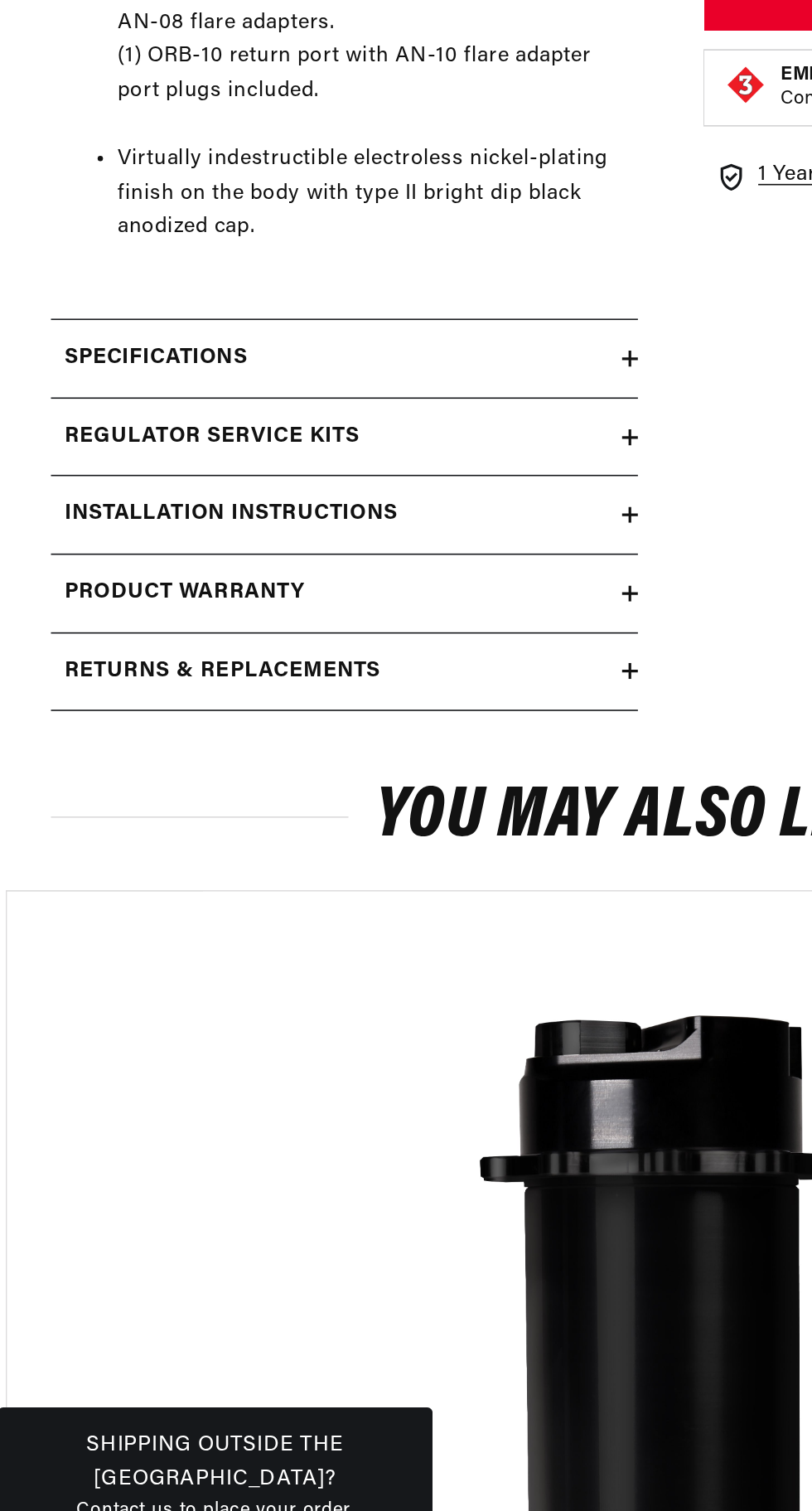
click at [402, 816] on icon at bounding box center [401, 816] width 10 height 0
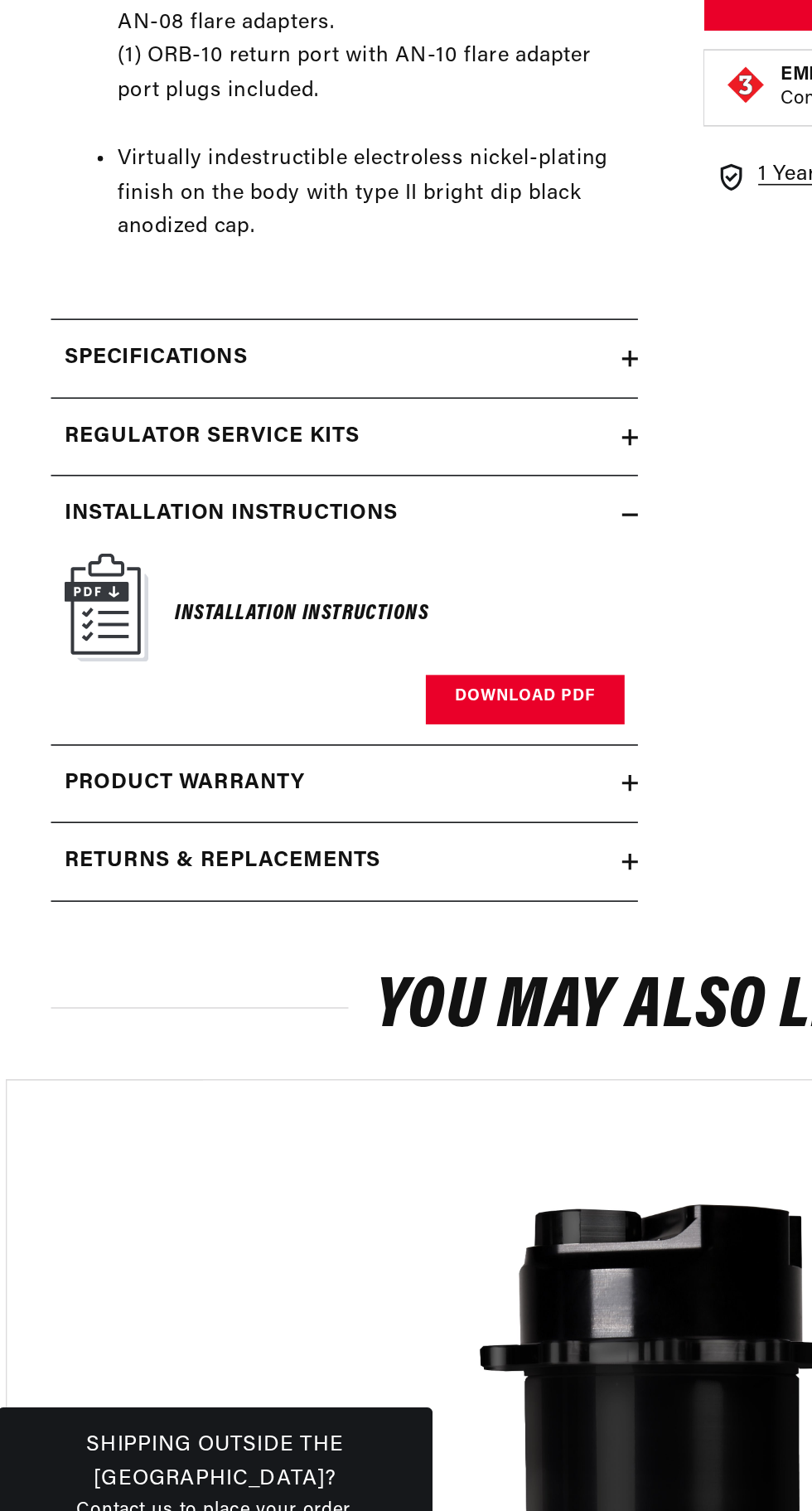
click at [331, 946] on link "Download PDF" at bounding box center [336, 930] width 124 height 30
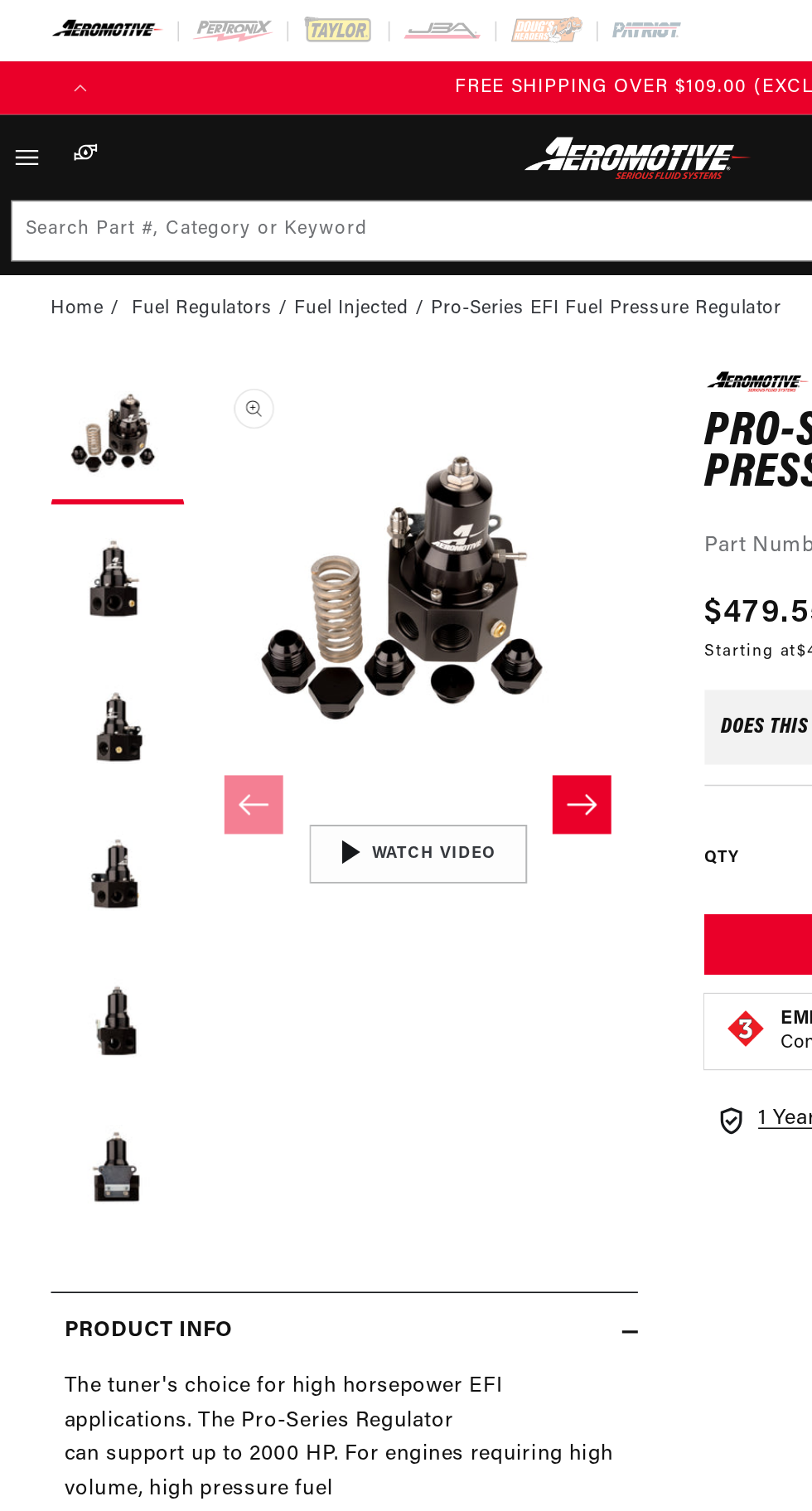
scroll to position [0, 655]
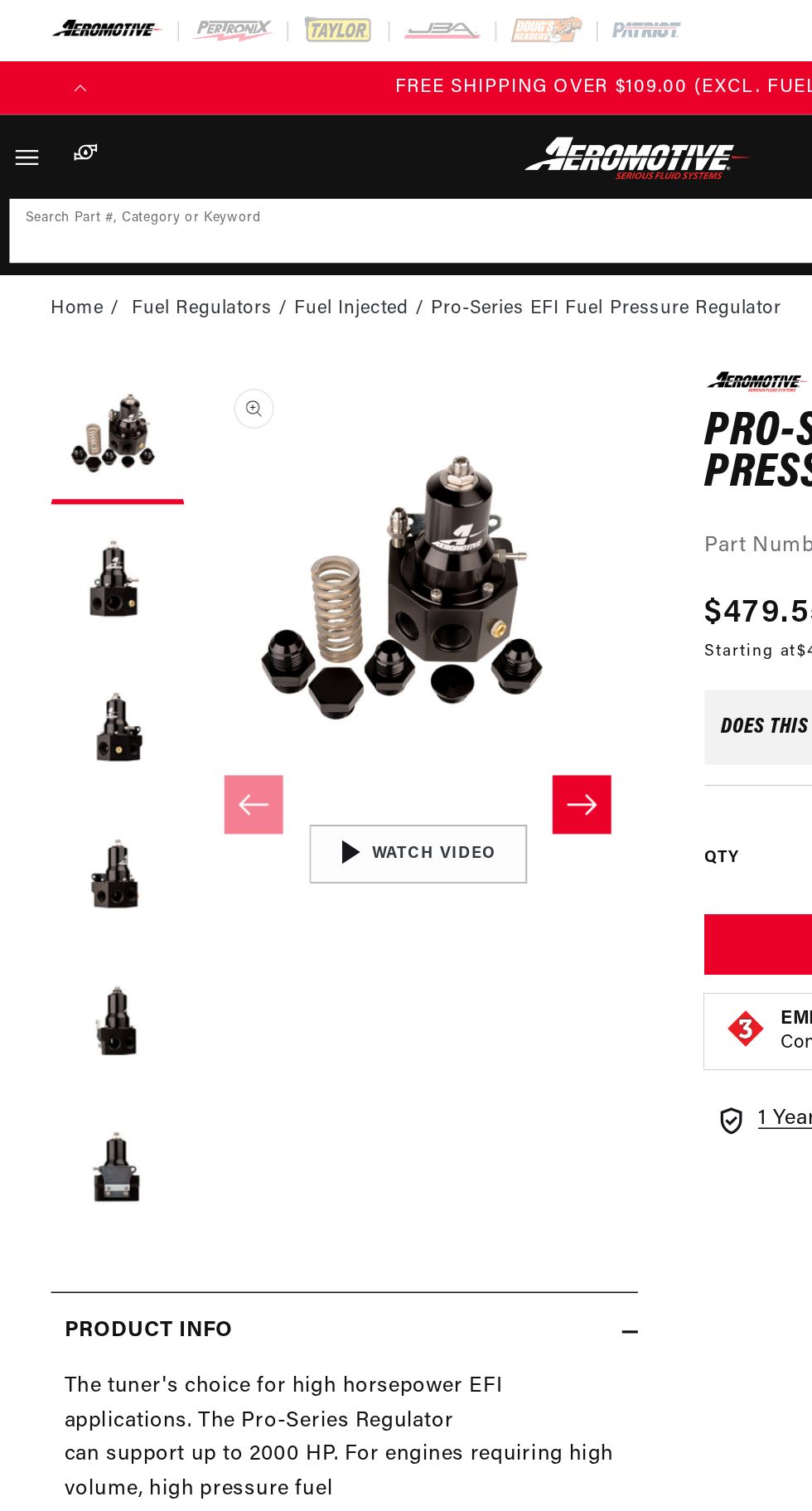
click at [226, 142] on input at bounding box center [407, 143] width 779 height 37
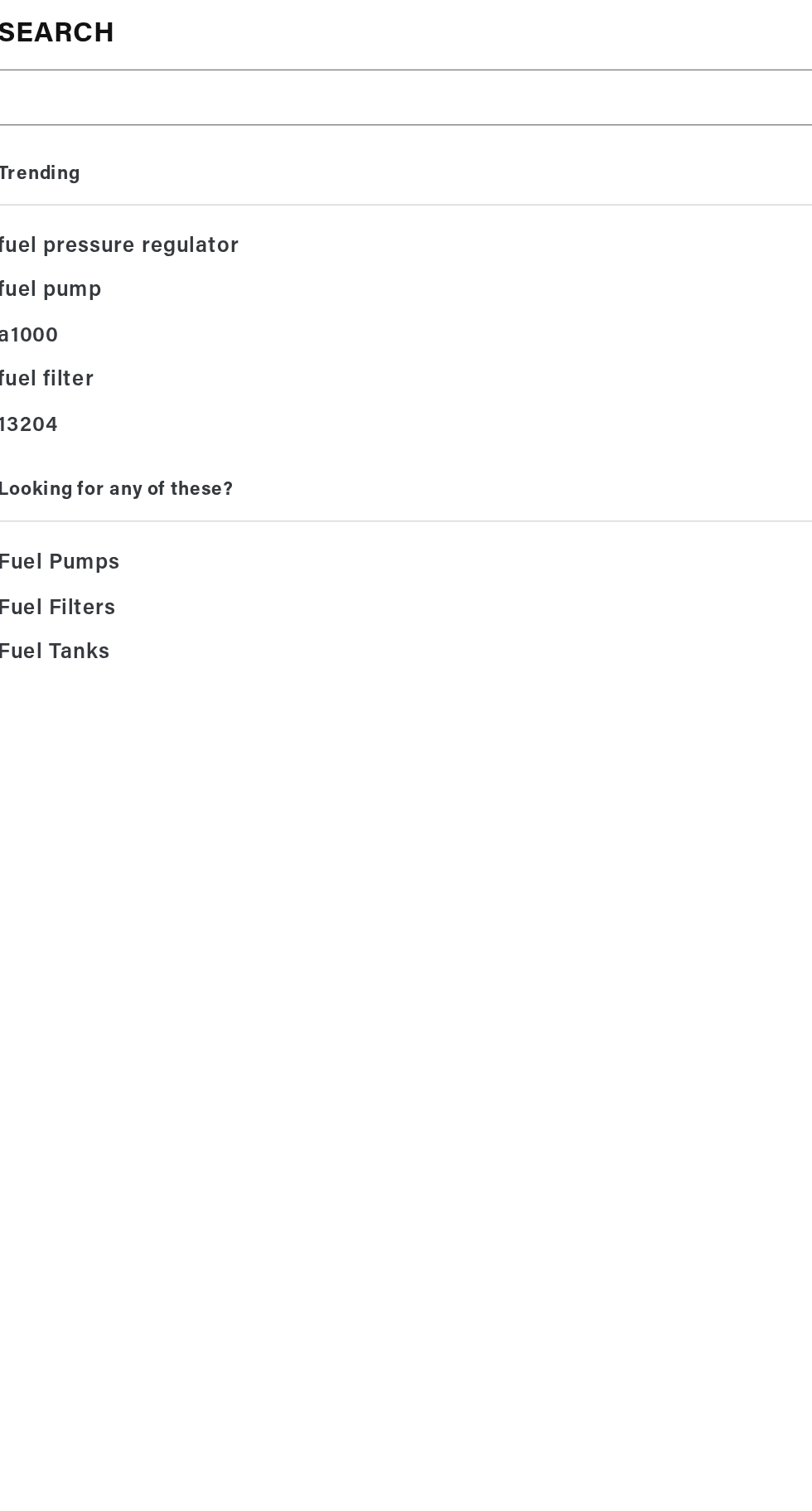
type input "1"
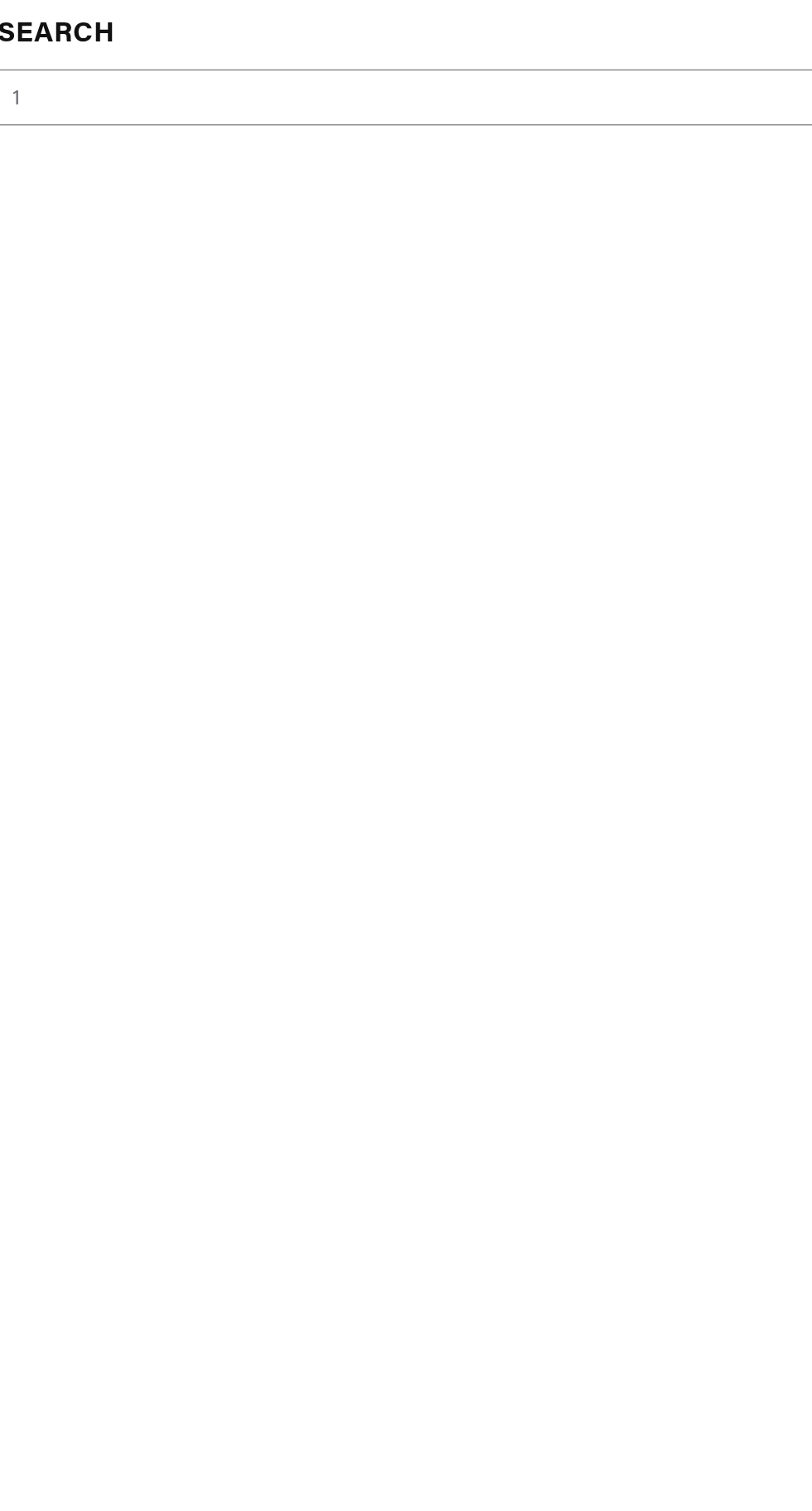
type input "13"
type input "131"
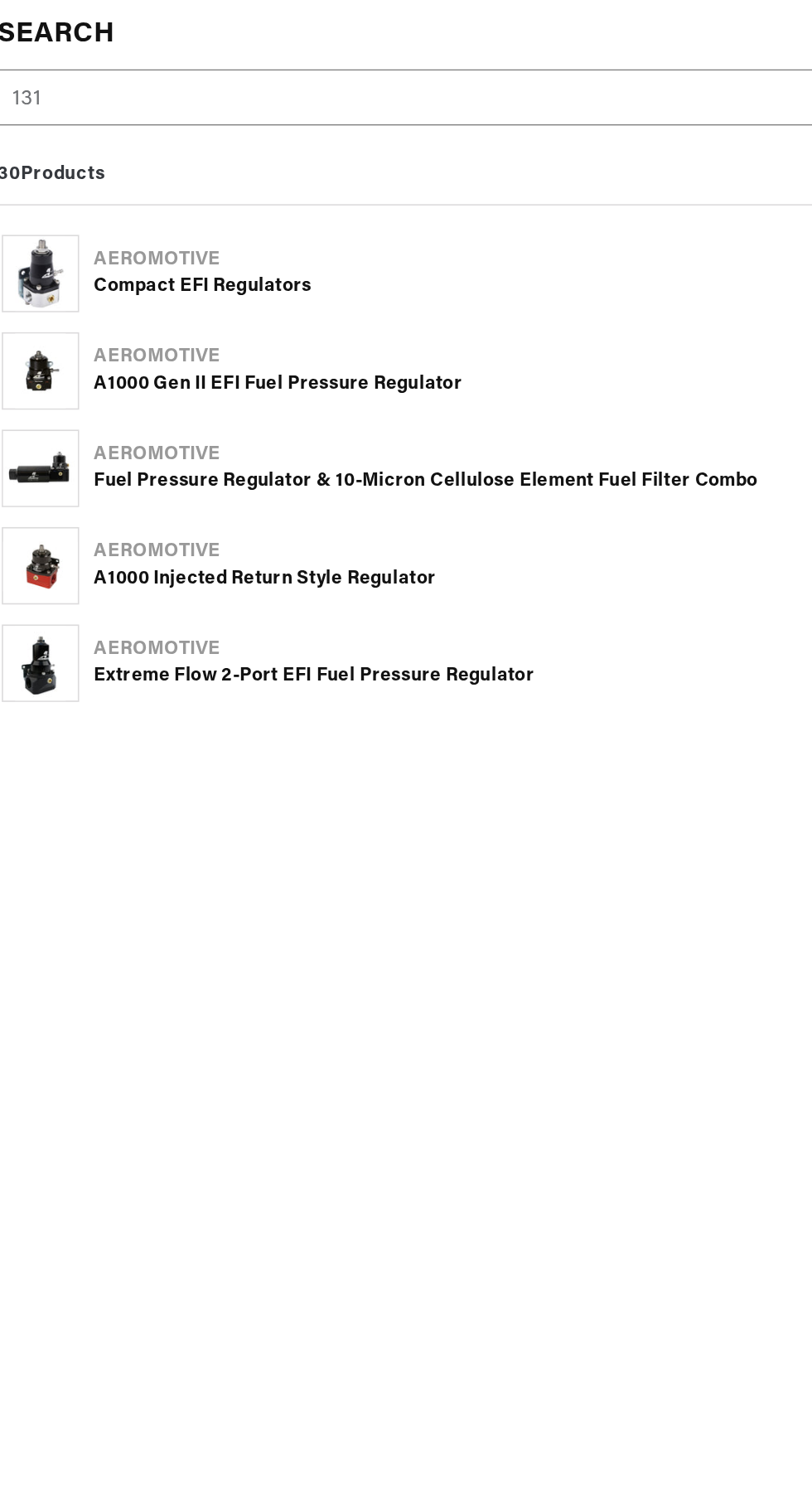
type input "1313"
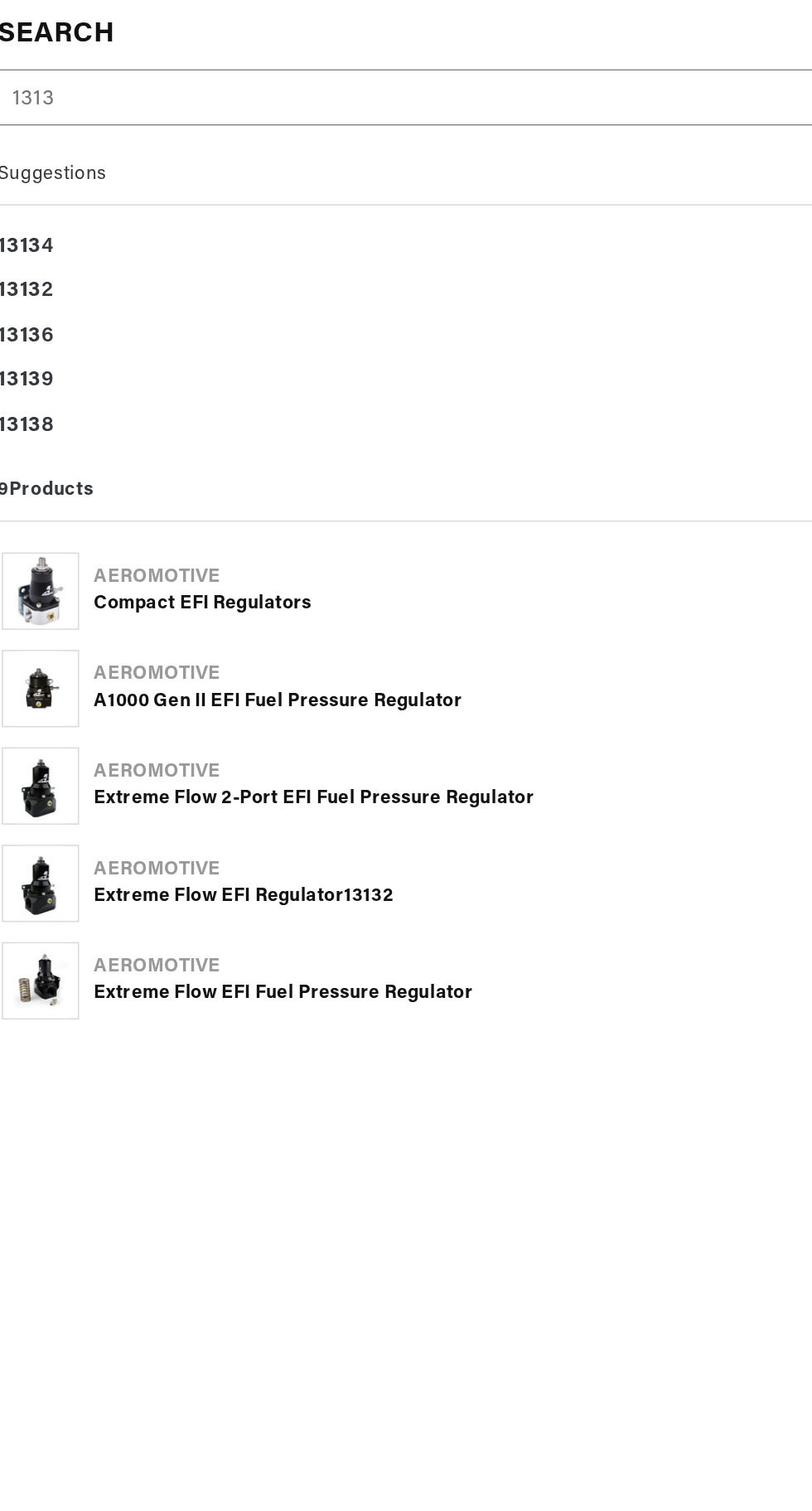
type input "13134"
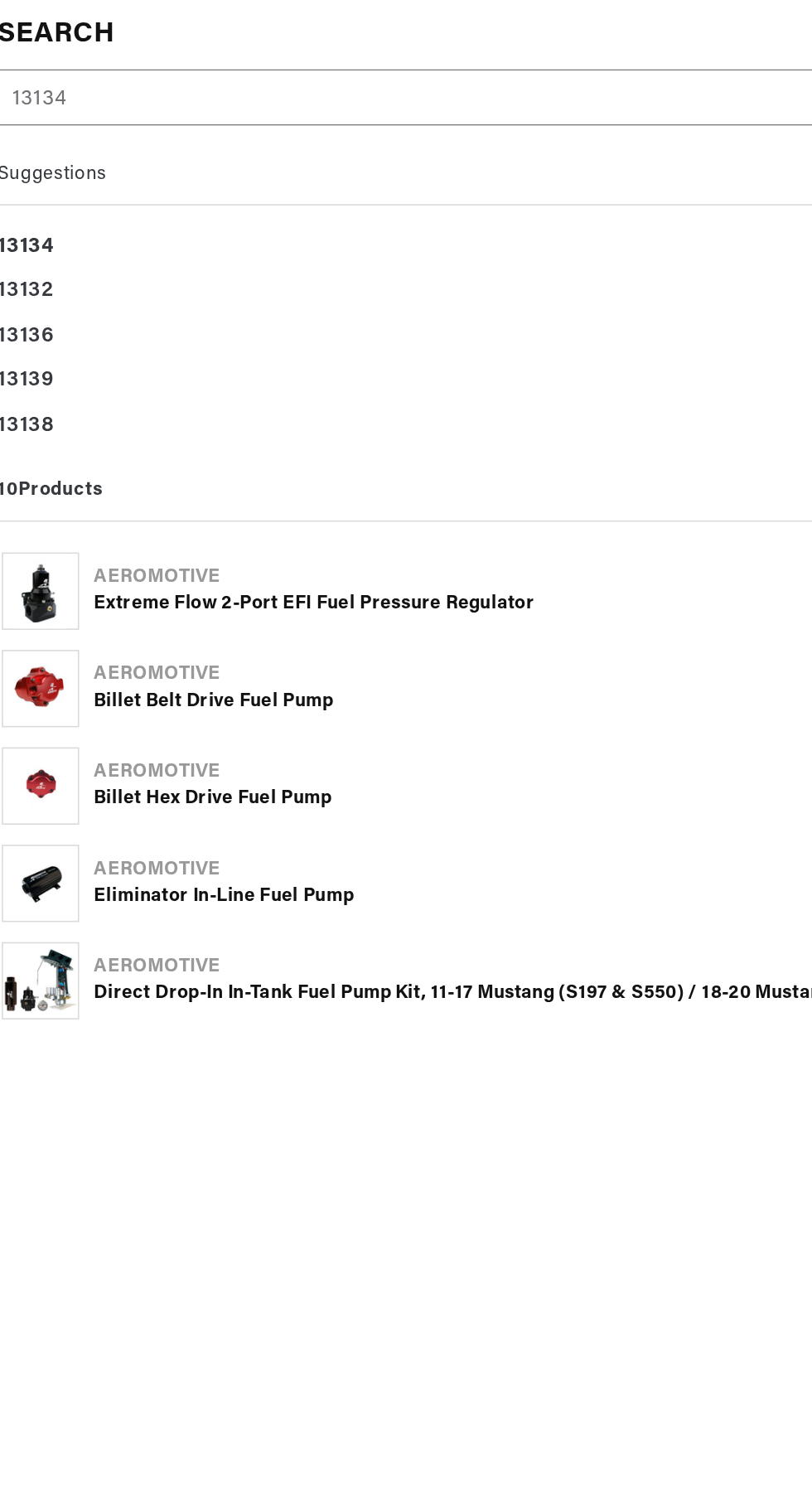
scroll to position [0, 0]
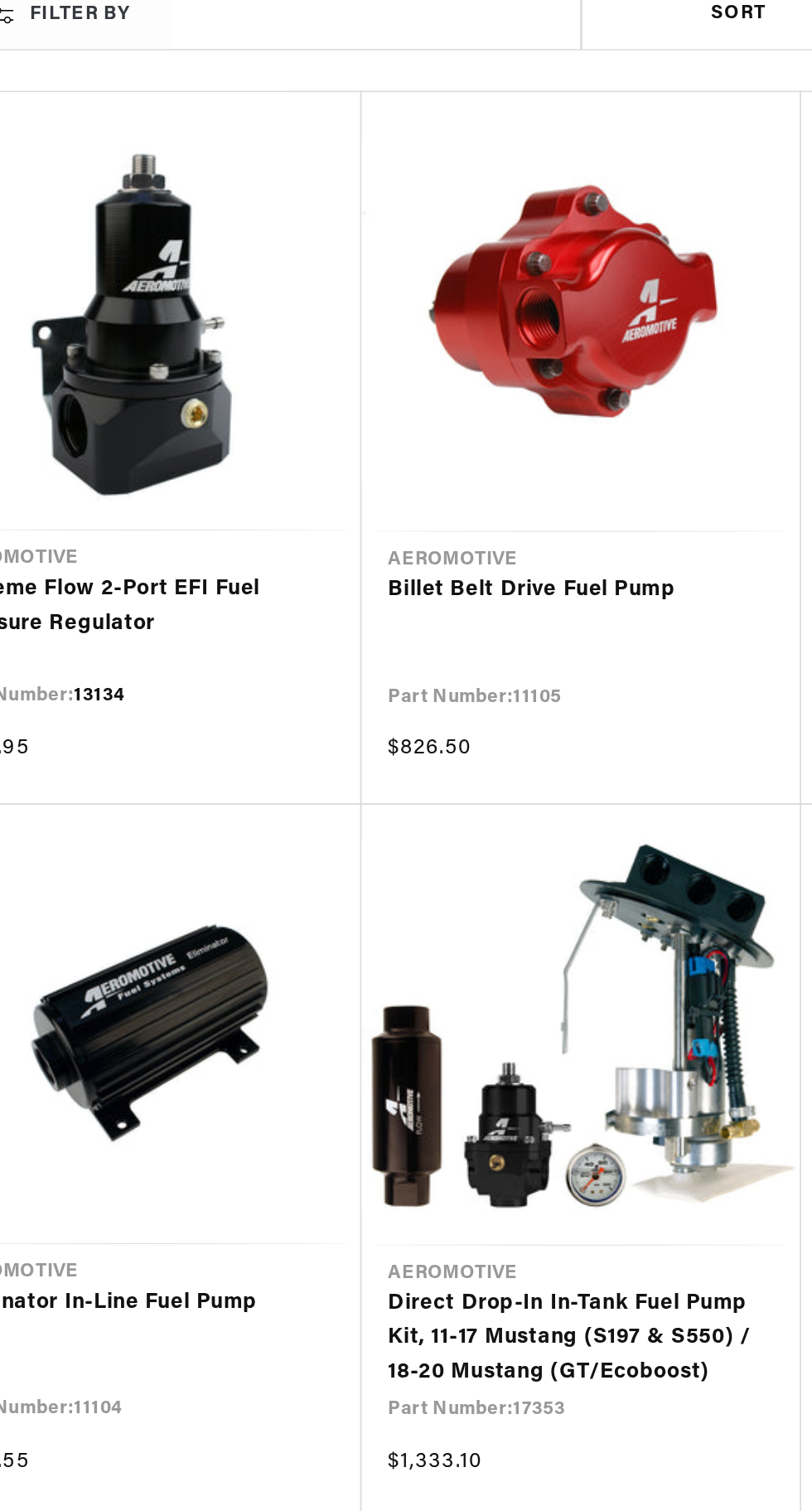
click at [134, 617] on link "Extreme Flow 2-Port EFI Fuel Pressure Regulator" at bounding box center [136, 638] width 237 height 42
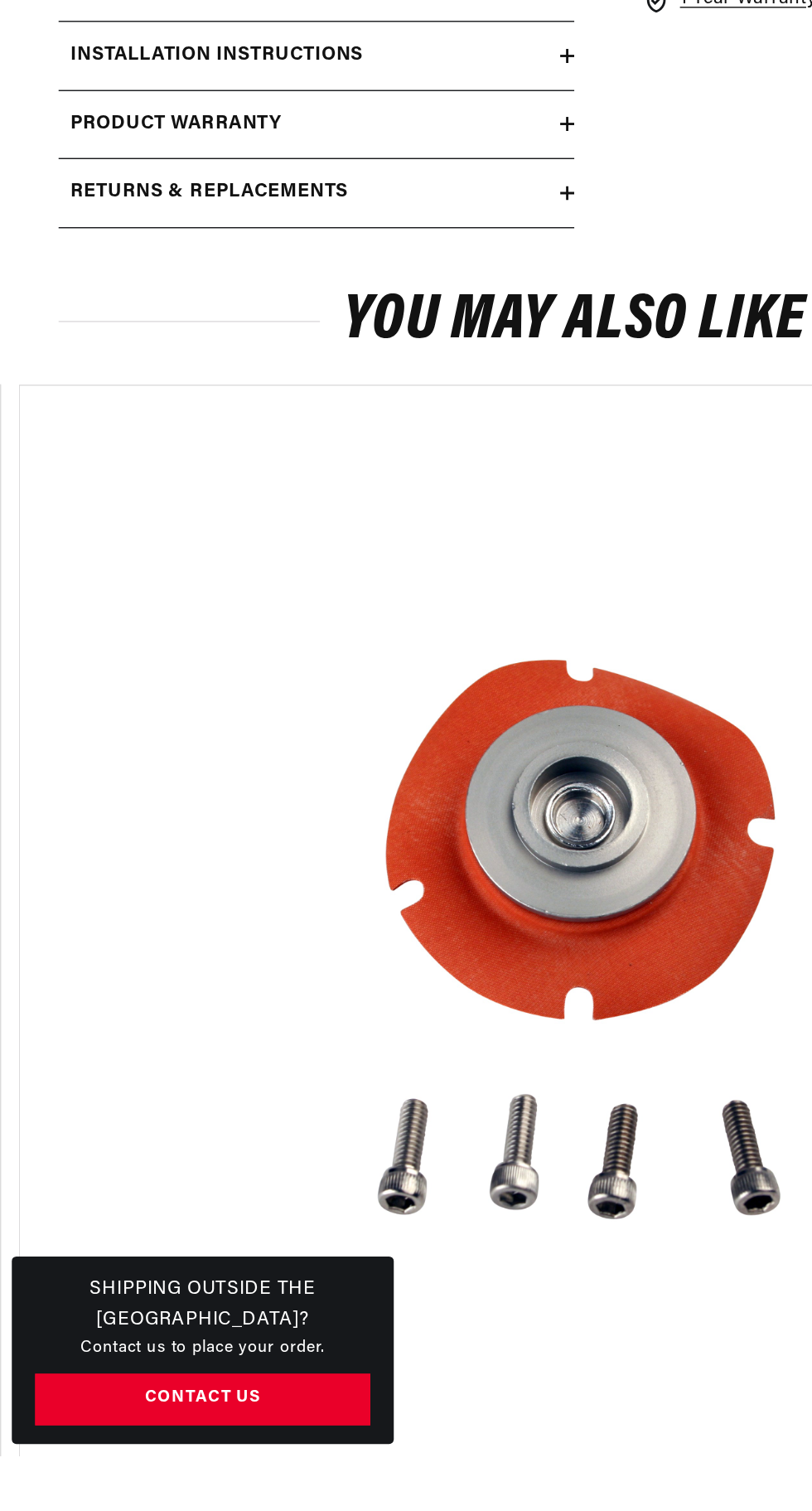
scroll to position [1342, 0]
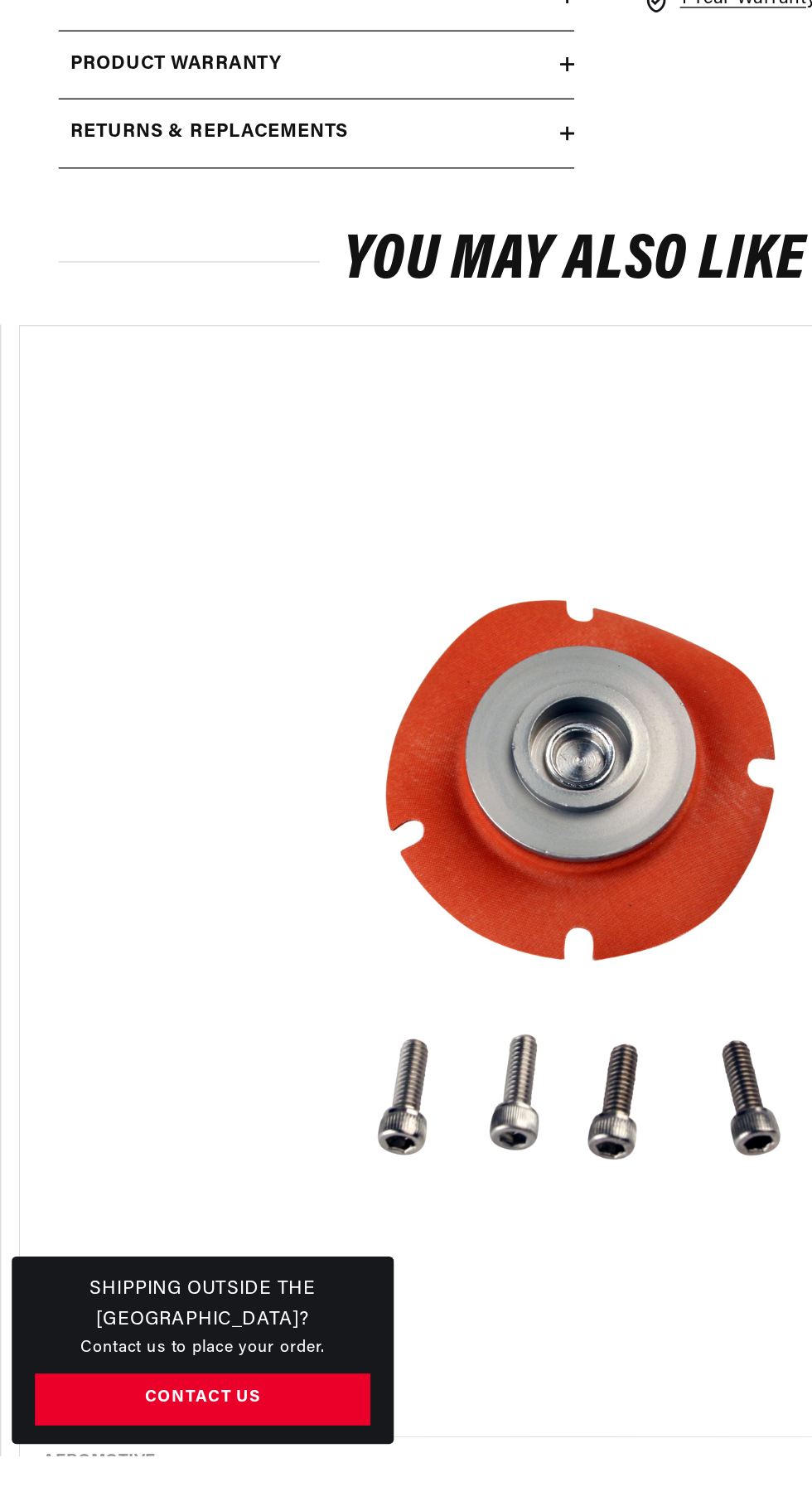
click at [381, 490] on div "Installation Instructions" at bounding box center [219, 479] width 354 height 21
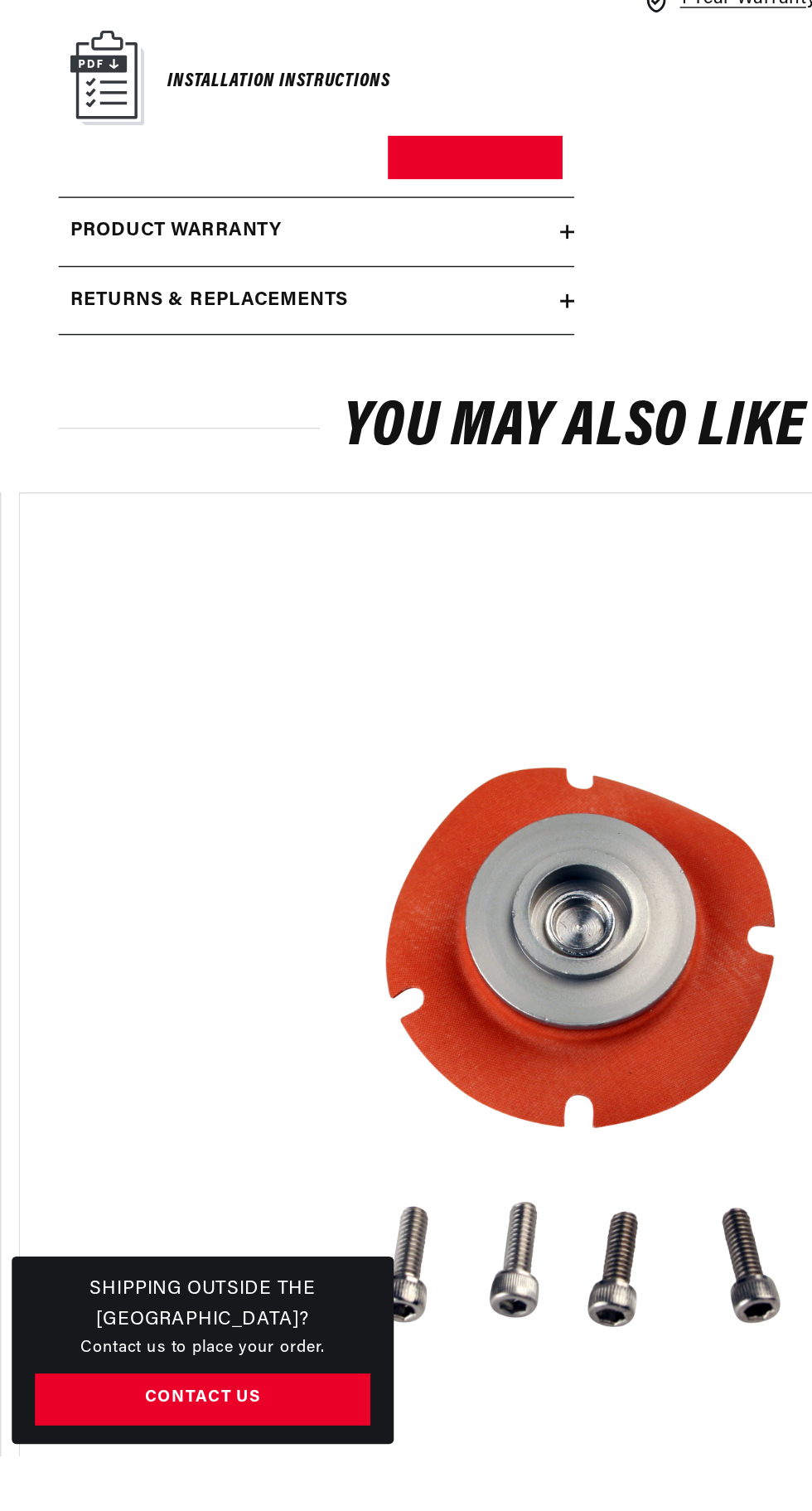
scroll to position [0, 334]
click at [337, 608] on link "Download PDF" at bounding box center [336, 593] width 124 height 30
